Goal: Information Seeking & Learning: Check status

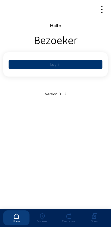
click at [37, 64] on button "Log in" at bounding box center [56, 64] width 94 height 9
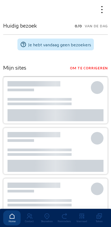
click at [45, 213] on icon at bounding box center [46, 216] width 17 height 6
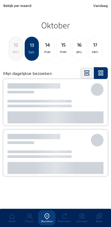
click at [12, 7] on span "Bekijk per maand" at bounding box center [17, 5] width 28 height 5
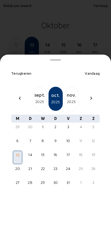
click at [33, 98] on div "2025" at bounding box center [40, 101] width 14 height 6
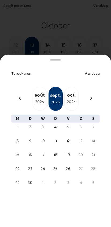
click at [41, 166] on div "24" at bounding box center [43, 168] width 8 height 5
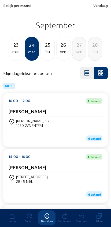
click at [19, 114] on cam-card-title "Martine Charels" at bounding box center [27, 111] width 37 height 6
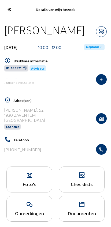
click at [105, 148] on icon "button" at bounding box center [101, 149] width 10 height 5
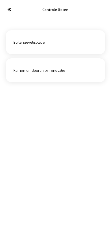
click at [5, 6] on icon at bounding box center [9, 9] width 9 height 9
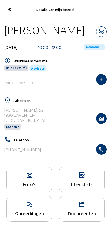
click at [101, 148] on icon "button" at bounding box center [101, 149] width 10 height 5
click at [4, 6] on cam-font-icon at bounding box center [9, 9] width 12 height 13
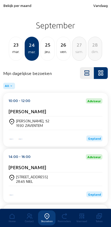
click at [12, 48] on div "23" at bounding box center [16, 44] width 14 height 7
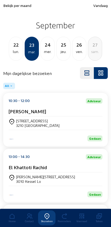
click at [9, 49] on div "lun." at bounding box center [16, 51] width 14 height 6
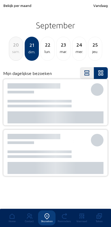
click at [9, 52] on div "sam." at bounding box center [16, 51] width 14 height 6
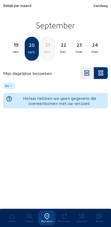
click at [9, 53] on div "ven." at bounding box center [16, 51] width 14 height 6
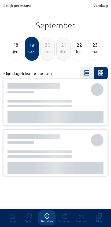
click at [10, 54] on div "jeu." at bounding box center [16, 51] width 14 height 6
click at [11, 55] on div "mer." at bounding box center [16, 51] width 14 height 6
click at [12, 54] on div "mar." at bounding box center [16, 51] width 14 height 6
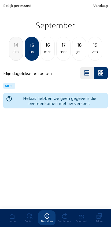
click at [10, 54] on div "dim." at bounding box center [16, 51] width 14 height 6
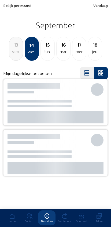
click at [10, 53] on div "sam." at bounding box center [16, 51] width 14 height 6
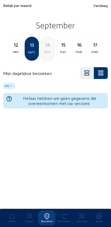
click at [11, 53] on div "ven." at bounding box center [16, 51] width 14 height 6
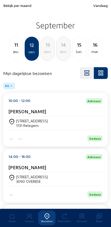
click at [10, 52] on div "jeu." at bounding box center [16, 51] width 14 height 6
click at [17, 177] on div "[STREET_ADDRESS]" at bounding box center [32, 176] width 32 height 5
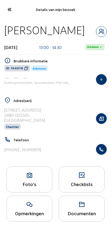
click at [102, 152] on icon "button" at bounding box center [101, 149] width 10 height 5
click at [6, 14] on cam-font-icon at bounding box center [9, 9] width 12 height 13
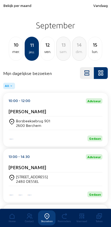
click at [9, 213] on icon at bounding box center [11, 216] width 17 height 6
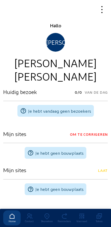
click at [95, 213] on icon at bounding box center [98, 216] width 17 height 6
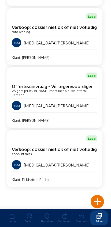
scroll to position [0, 1]
click at [43, 219] on div "Bezoeken" at bounding box center [46, 220] width 17 height 3
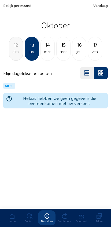
click at [62, 51] on div "mer." at bounding box center [63, 51] width 14 height 6
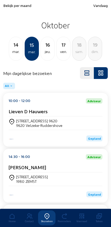
click at [14, 3] on span "Bekijk per maand" at bounding box center [17, 5] width 28 height 5
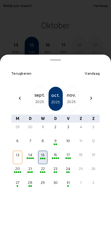
click at [35, 91] on div "sept." at bounding box center [40, 94] width 14 height 7
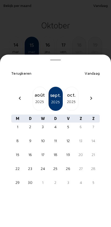
click at [16, 152] on div "15" at bounding box center [17, 154] width 8 height 5
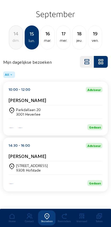
scroll to position [15, 0]
click at [76, 163] on div "[STREET_ADDRESS]" at bounding box center [56, 167] width 94 height 9
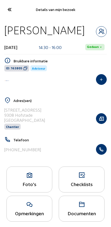
click at [103, 150] on icon "button" at bounding box center [101, 149] width 10 height 5
click at [13, 12] on icon at bounding box center [9, 9] width 9 height 9
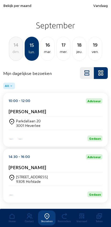
click at [93, 53] on div "ven." at bounding box center [95, 51] width 14 height 6
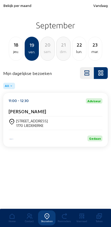
click at [93, 50] on div "mar." at bounding box center [95, 51] width 14 height 6
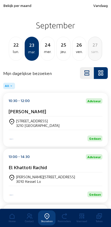
click at [63, 49] on div "jeu." at bounding box center [63, 51] width 14 height 6
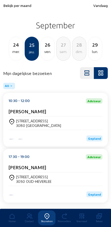
click at [49, 48] on div "26" at bounding box center [48, 44] width 14 height 7
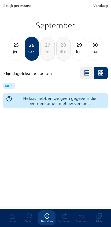
click at [14, 49] on div "jeu." at bounding box center [16, 51] width 14 height 6
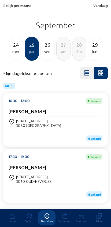
click at [15, 48] on div "24" at bounding box center [16, 44] width 14 height 7
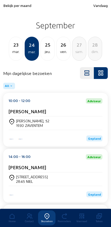
click at [92, 47] on div "28" at bounding box center [95, 44] width 14 height 7
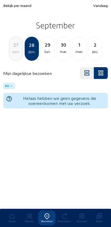
click at [43, 50] on div "lun." at bounding box center [48, 51] width 14 height 6
click at [47, 49] on div "mar." at bounding box center [48, 51] width 14 height 6
click at [14, 47] on div "29" at bounding box center [16, 44] width 14 height 7
click at [19, 47] on div "28" at bounding box center [16, 44] width 14 height 7
click at [16, 44] on div "27" at bounding box center [16, 44] width 14 height 7
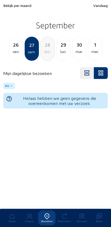
click at [18, 49] on div "ven." at bounding box center [16, 51] width 14 height 6
click at [18, 51] on div "jeu." at bounding box center [16, 51] width 14 height 6
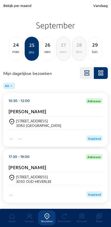
click at [14, 48] on div "24" at bounding box center [16, 44] width 14 height 7
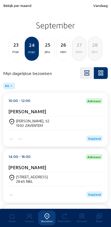
click at [13, 47] on div "23" at bounding box center [16, 44] width 14 height 7
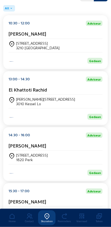
scroll to position [94, 0]
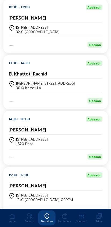
click at [20, 81] on div "Albert Dejonghestraat, 73 3010 Kessel Lo" at bounding box center [56, 85] width 94 height 13
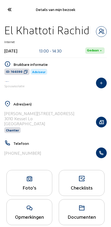
click at [29, 187] on div "Foto's" at bounding box center [29, 188] width 45 height 6
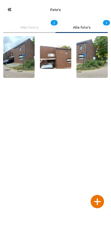
click at [98, 195] on div at bounding box center [96, 201] width 13 height 13
